Goal: Task Accomplishment & Management: Manage account settings

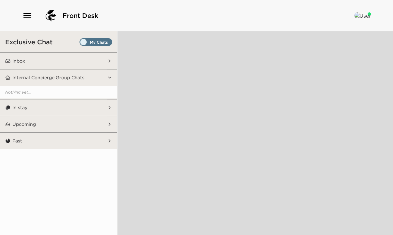
click at [27, 15] on icon "button" at bounding box center [27, 15] width 10 height 10
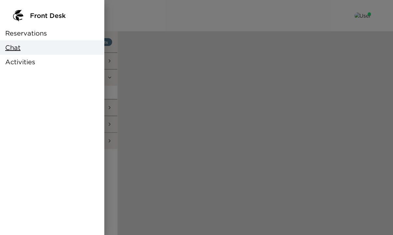
click at [30, 33] on span "Reservations" at bounding box center [26, 33] width 42 height 9
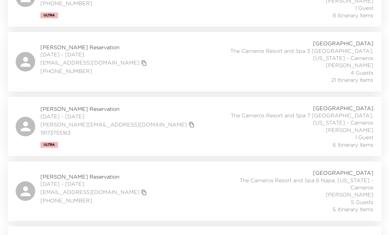
scroll to position [220, 0]
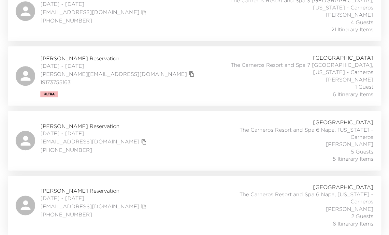
click at [176, 209] on div "Gary Greenstein Reservation 09/01/2025 - 09/03/2025 ggreenstein@comcast.net 781…" at bounding box center [195, 205] width 358 height 44
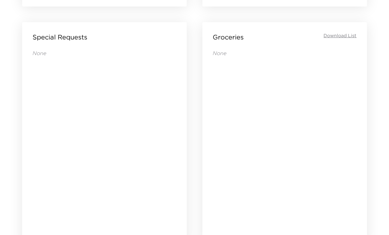
scroll to position [521, 0]
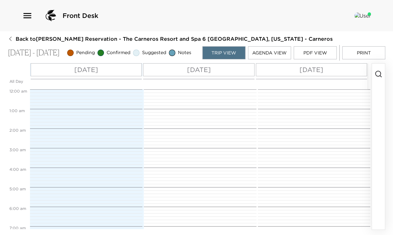
scroll to position [205, 0]
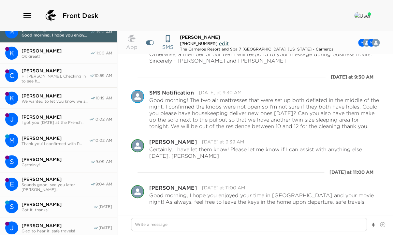
scroll to position [52, 0]
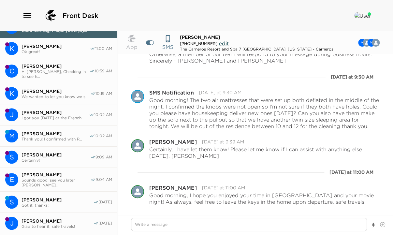
click at [59, 182] on span "Sounds good, see you later [PERSON_NAME]..." at bounding box center [56, 183] width 69 height 10
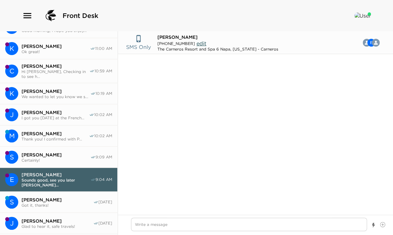
type textarea "x"
type input "[PHONE_NUMBER]"
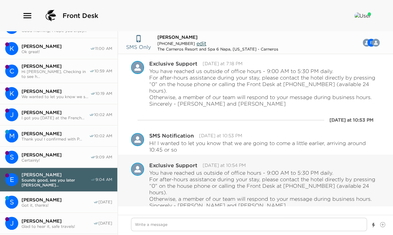
scroll to position [250, 0]
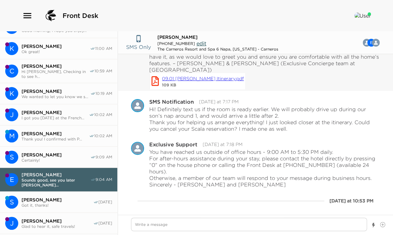
click at [209, 75] on link "09.01 [PERSON_NAME] Itinerary.pdf" at bounding box center [203, 78] width 82 height 7
